Goal: Task Accomplishment & Management: Manage account settings

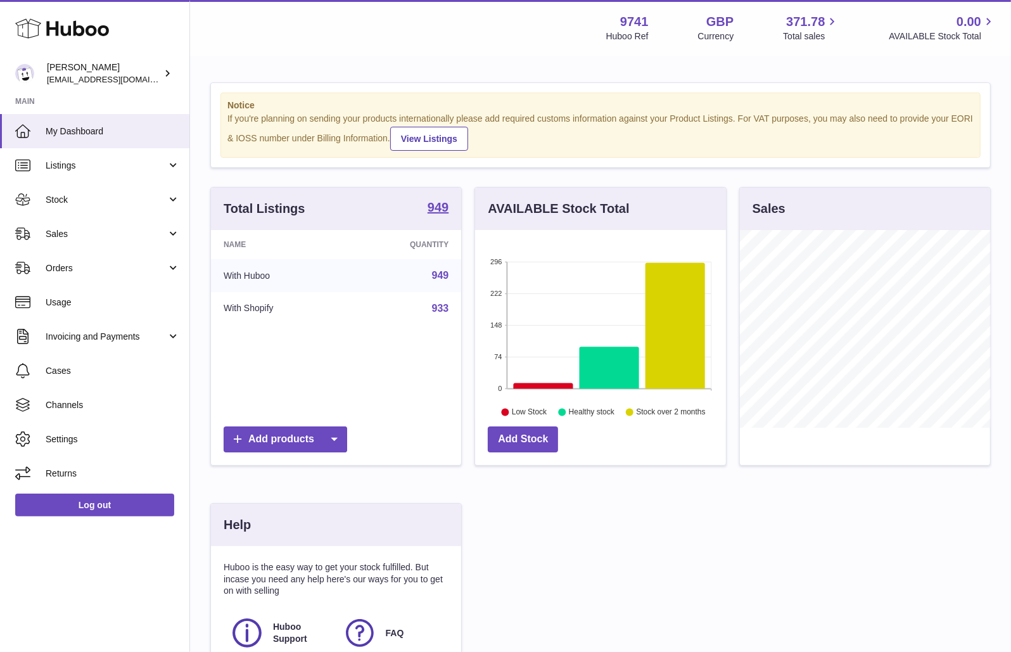
scroll to position [197, 251]
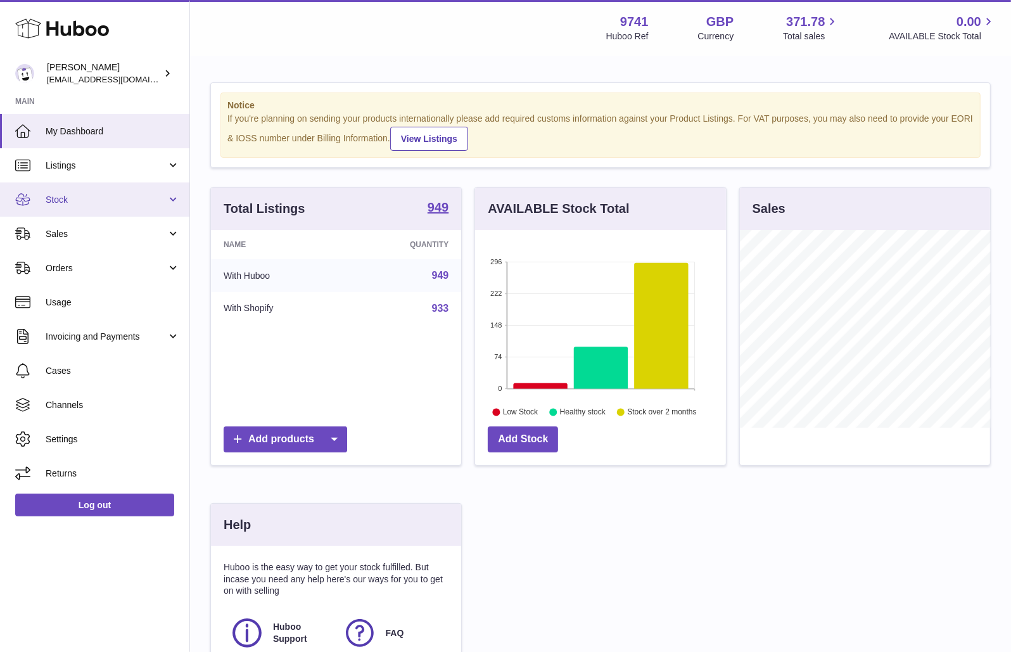
click at [88, 191] on link "Stock" at bounding box center [94, 199] width 189 height 34
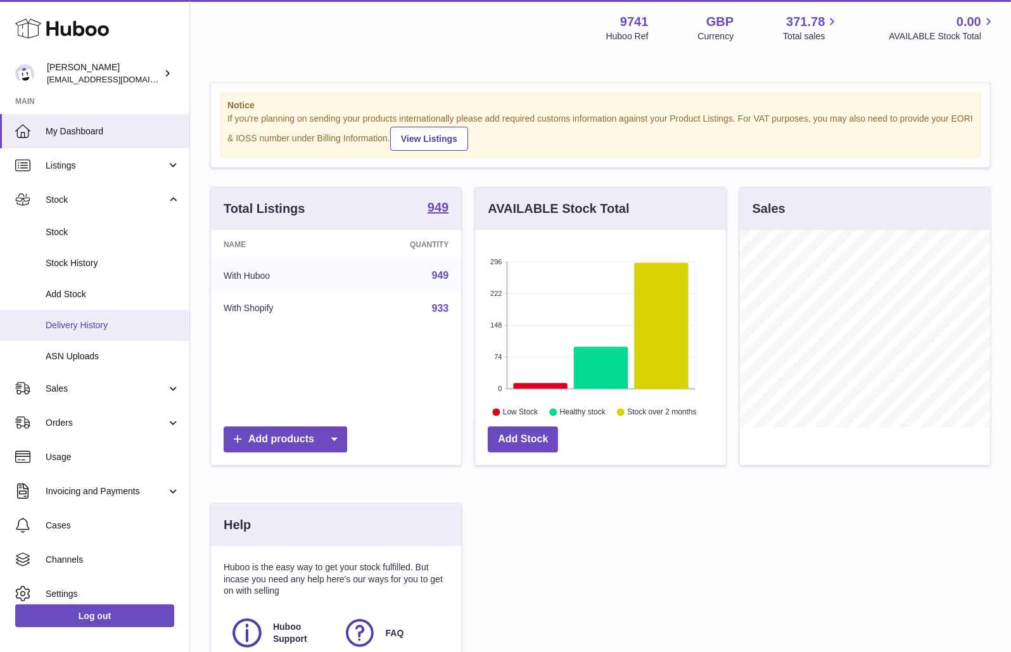
click at [71, 325] on span "Delivery History" at bounding box center [113, 325] width 134 height 12
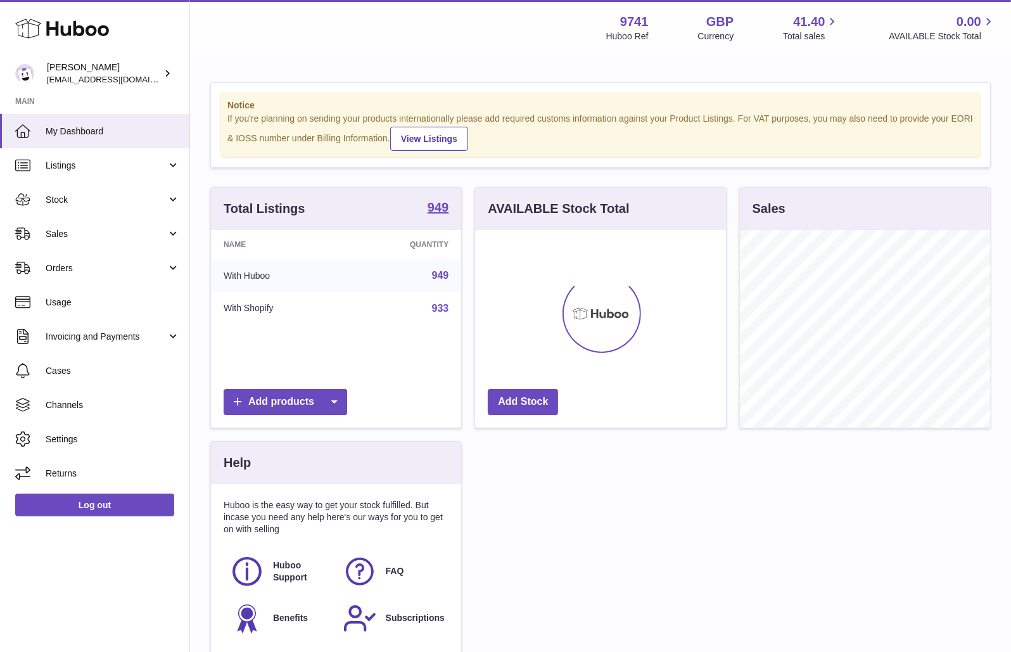
scroll to position [197, 251]
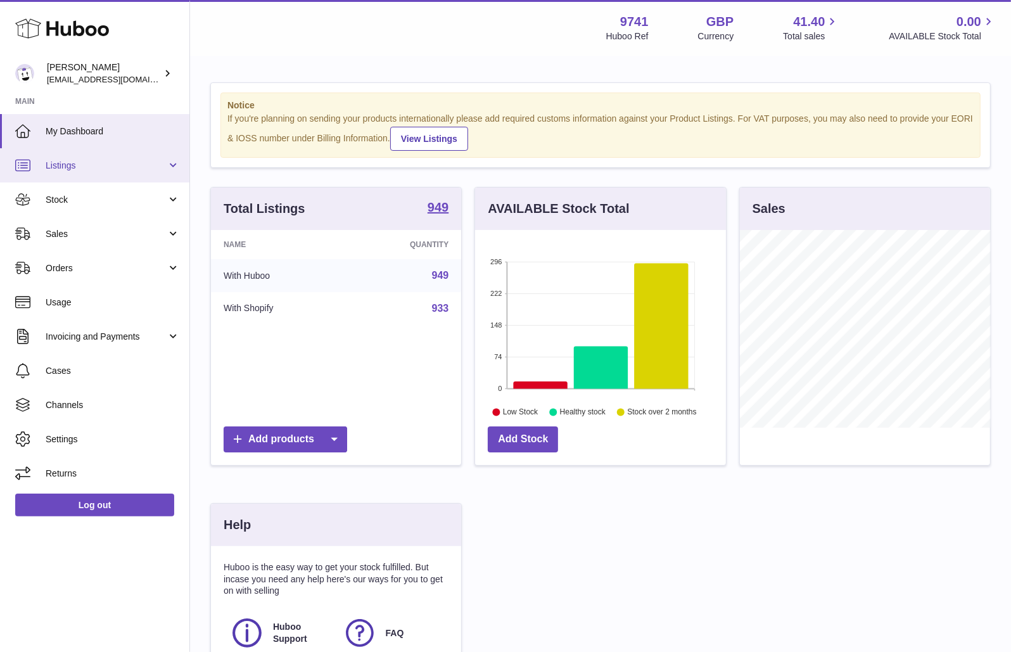
click at [87, 174] on link "Listings" at bounding box center [94, 165] width 189 height 34
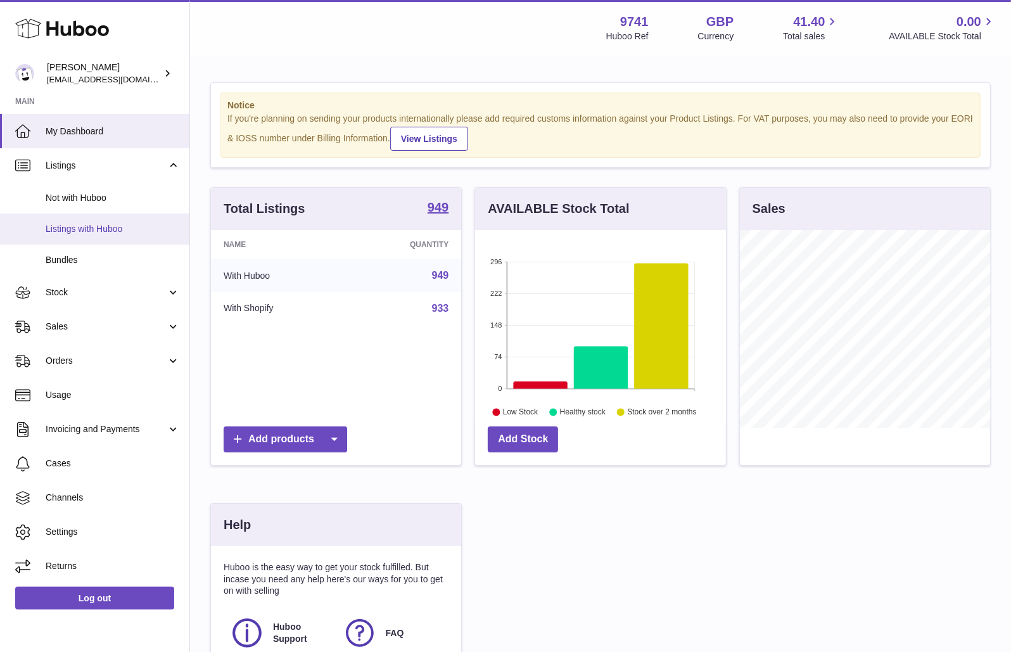
click at [78, 232] on span "Listings with Huboo" at bounding box center [113, 229] width 134 height 12
